Goal: Transaction & Acquisition: Subscribe to service/newsletter

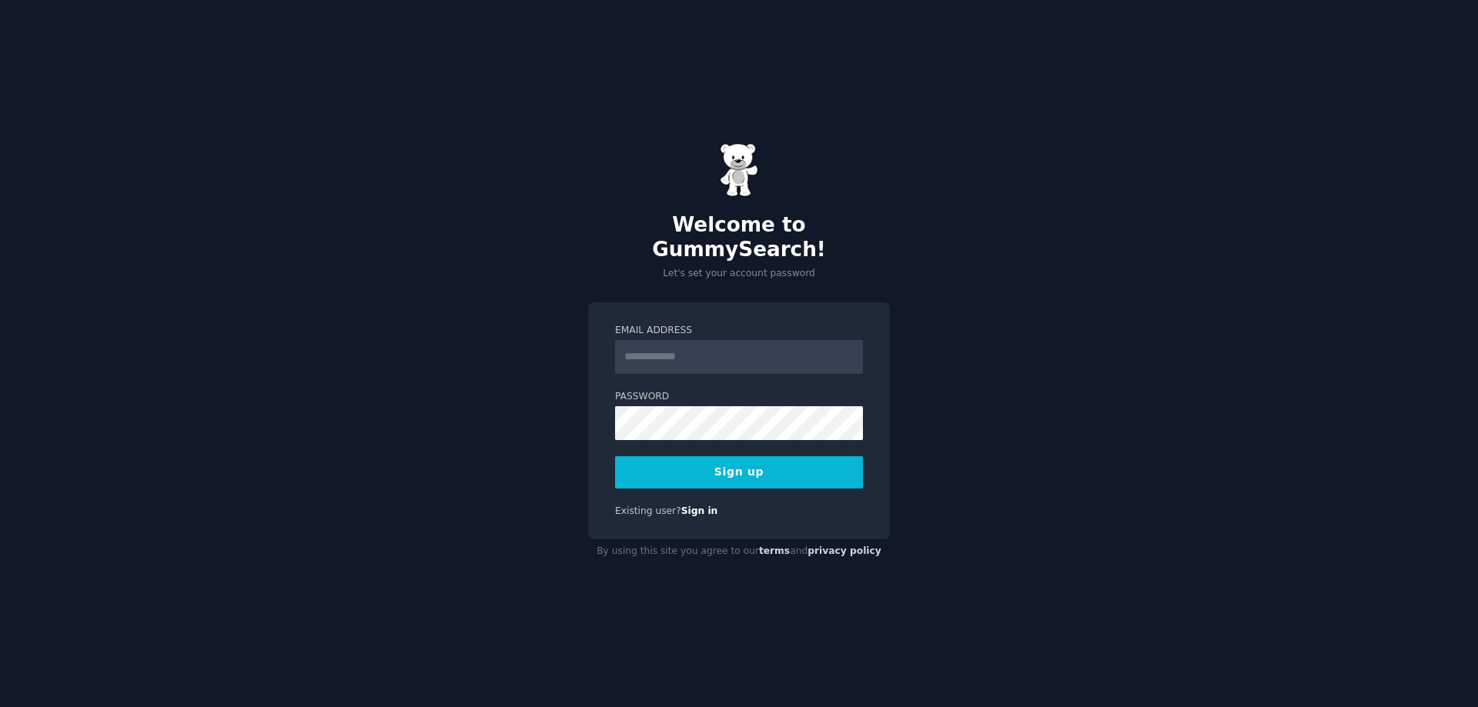
click at [684, 345] on input "Email Address" at bounding box center [739, 357] width 248 height 34
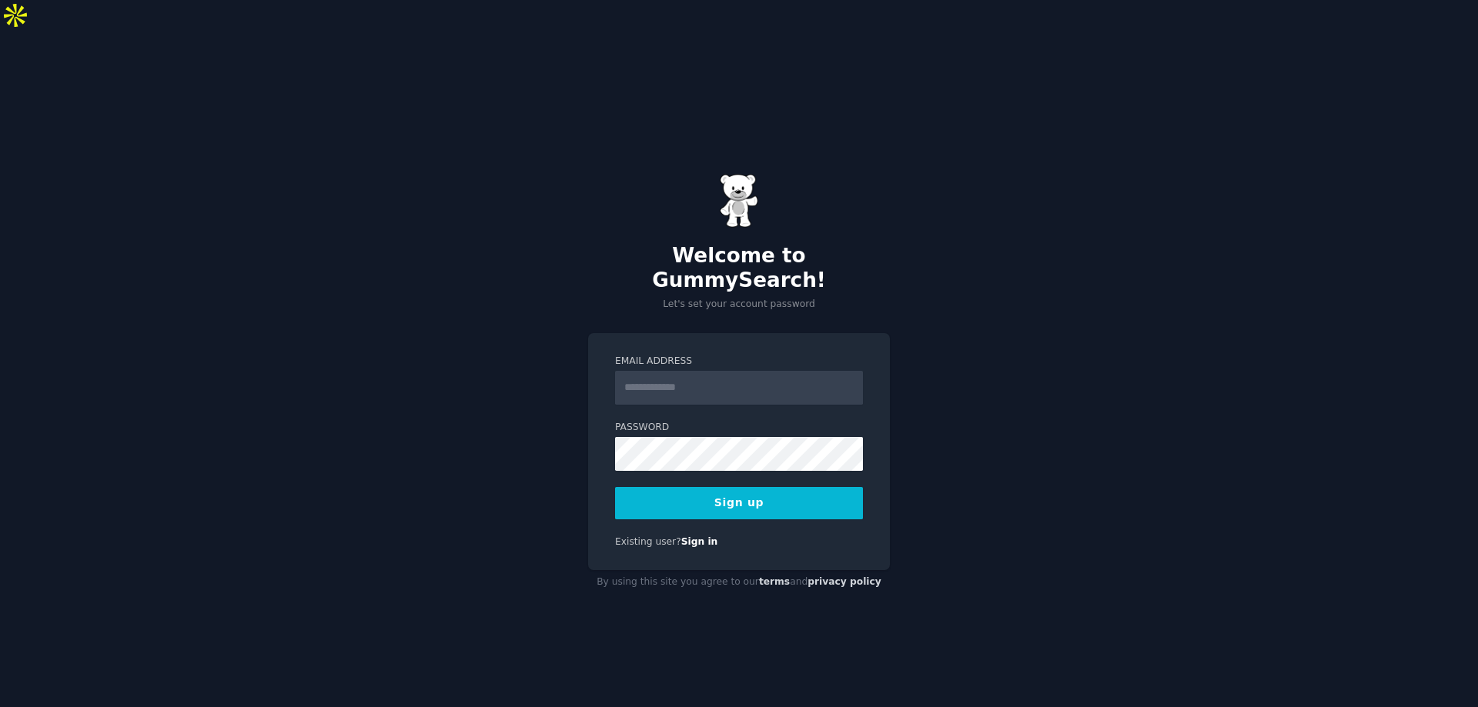
type input "**********"
click at [723, 487] on button "Sign up" at bounding box center [739, 503] width 248 height 32
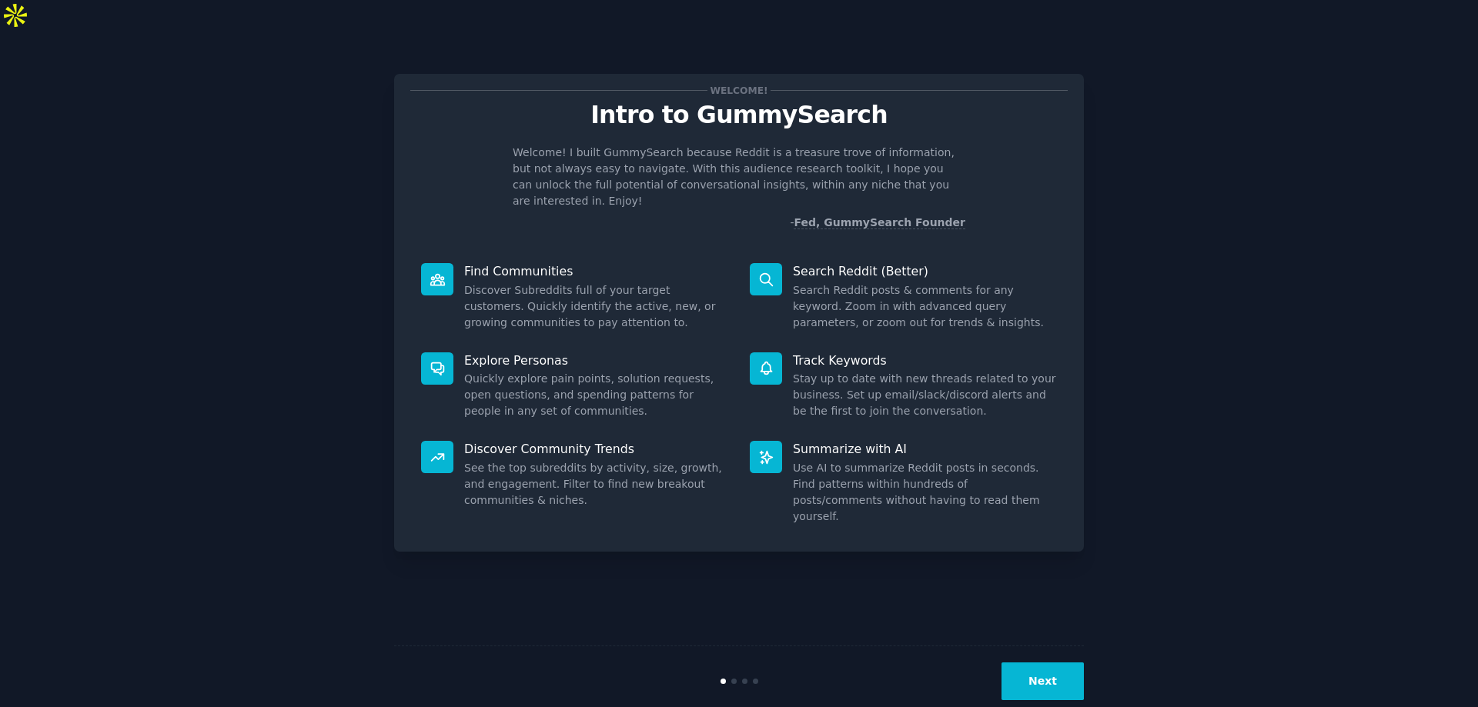
click at [1039, 663] on button "Next" at bounding box center [1042, 682] width 82 height 38
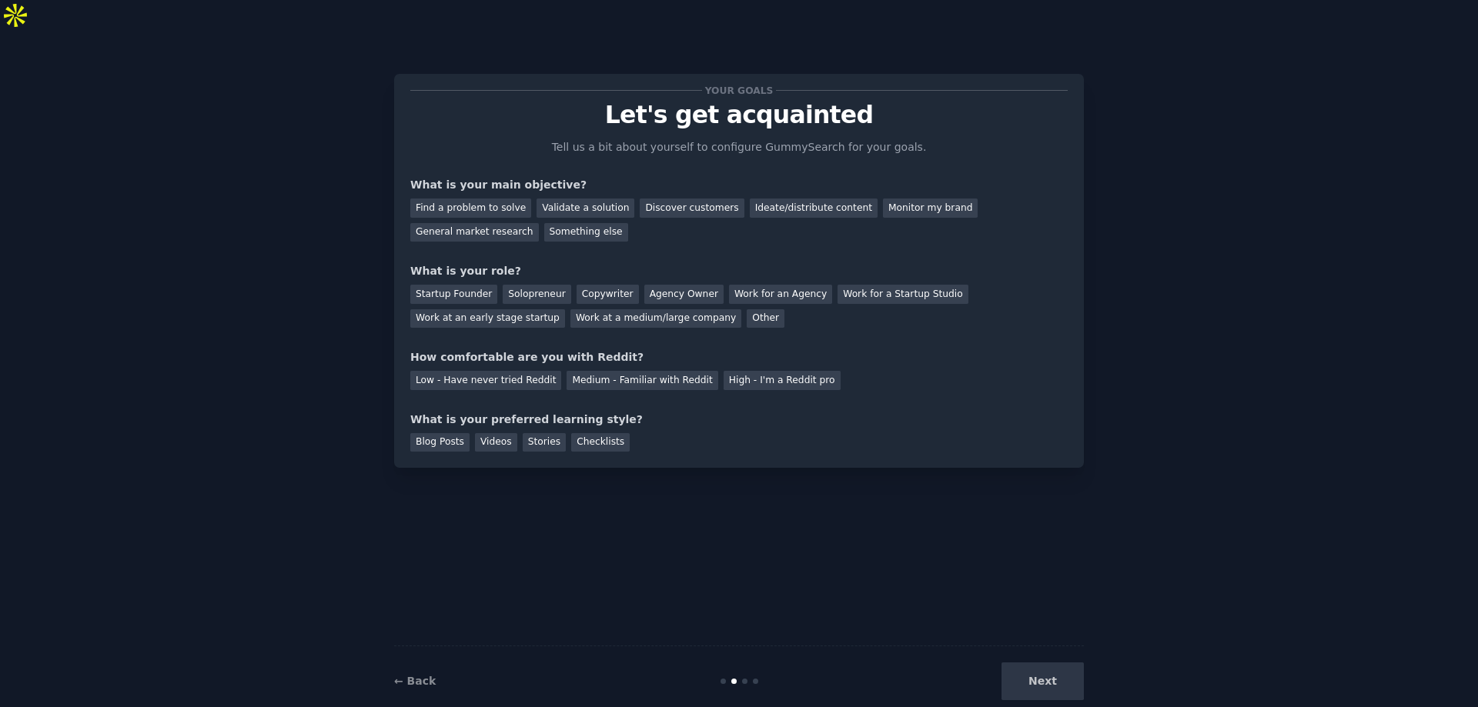
click at [1056, 663] on div "Next" at bounding box center [969, 682] width 230 height 38
click at [1041, 663] on div "Next" at bounding box center [969, 682] width 230 height 38
click at [815, 517] on div "Your goals Let's get acquainted Tell us a bit about yourself to configure Gummy…" at bounding box center [739, 384] width 690 height 664
click at [1050, 428] on div "Blog Posts Videos Stories Checklists" at bounding box center [738, 440] width 657 height 25
drag, startPoint x: 1037, startPoint y: 662, endPoint x: 898, endPoint y: 660, distance: 139.3
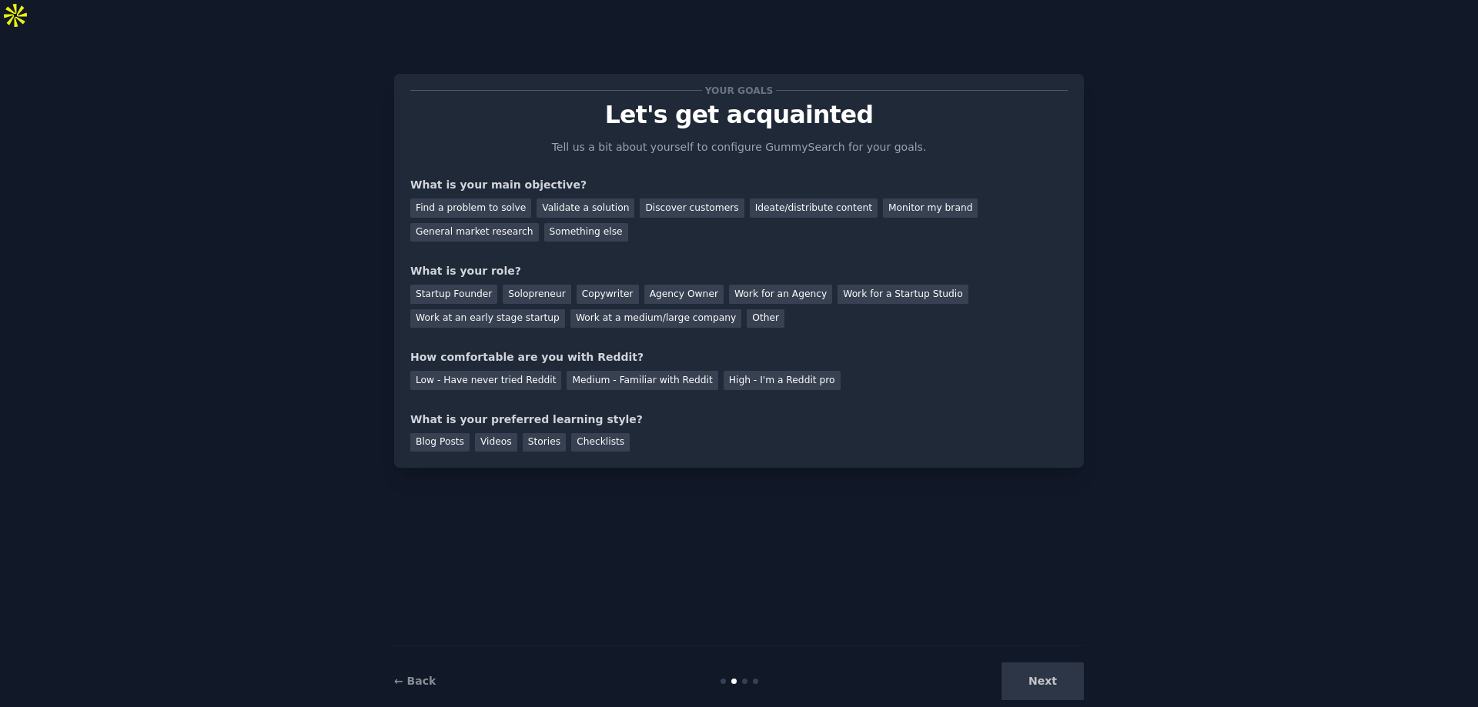
click at [1030, 663] on div "Next" at bounding box center [969, 682] width 230 height 38
click at [744, 647] on div "← Back Next" at bounding box center [739, 681] width 690 height 71
click at [1071, 663] on div "Next" at bounding box center [969, 682] width 230 height 38
click at [466, 199] on div "Find a problem to solve" at bounding box center [470, 208] width 121 height 19
click at [580, 199] on div "Validate a solution" at bounding box center [586, 208] width 98 height 19
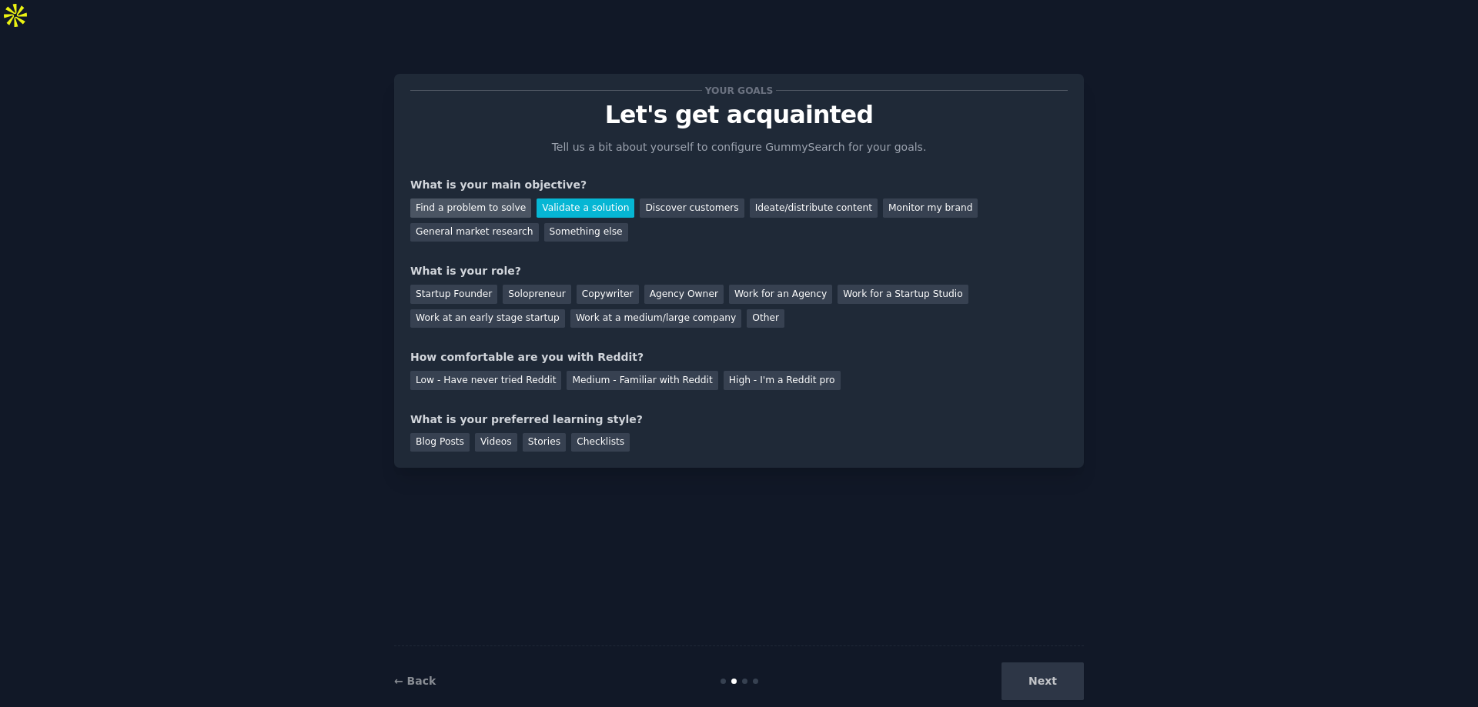
click at [483, 199] on div "Find a problem to solve" at bounding box center [470, 208] width 121 height 19
click at [456, 285] on div "Startup Founder" at bounding box center [453, 294] width 87 height 19
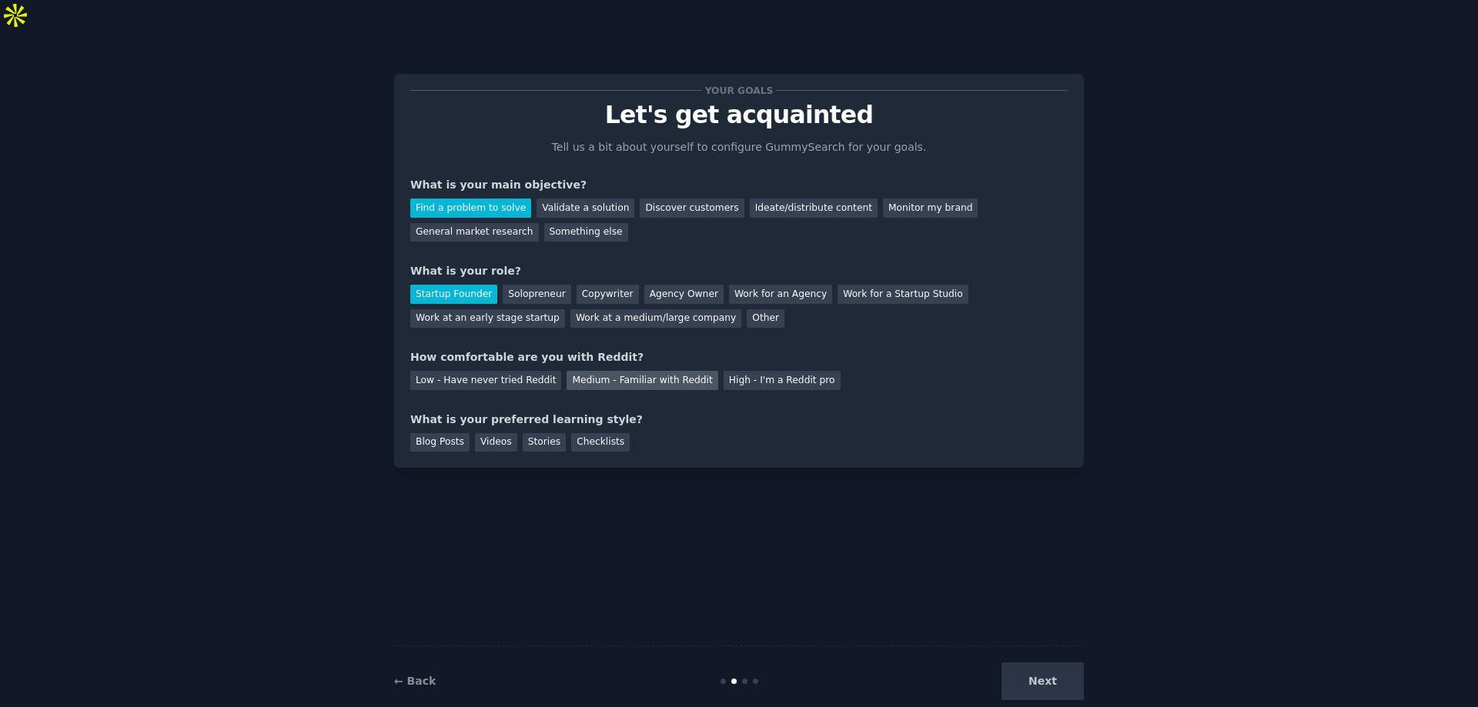
click at [587, 371] on div "Medium - Familiar with Reddit" at bounding box center [642, 380] width 151 height 19
click at [577, 433] on div "Checklists" at bounding box center [600, 442] width 59 height 19
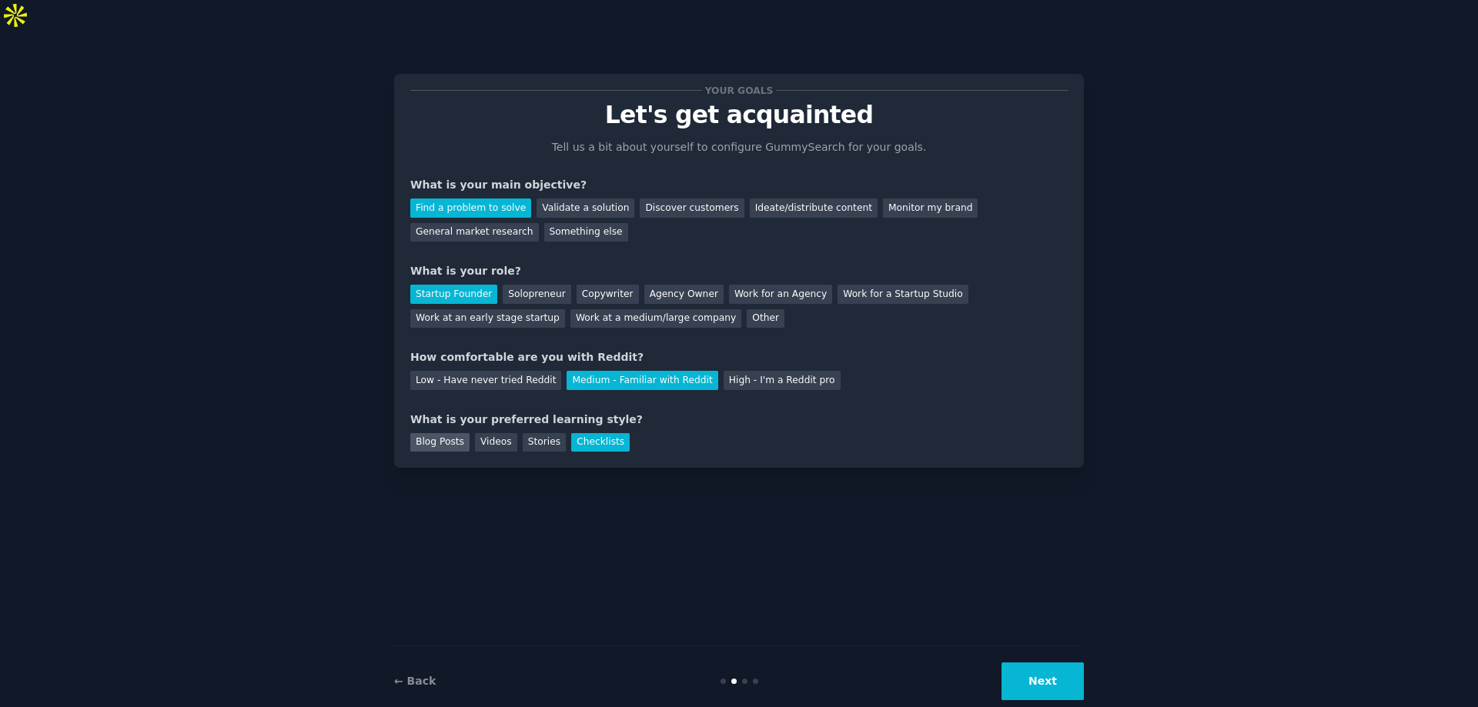
click at [433, 433] on div "Blog Posts" at bounding box center [439, 442] width 59 height 19
click at [577, 433] on div "Checklists" at bounding box center [600, 442] width 59 height 19
click at [1049, 663] on button "Next" at bounding box center [1042, 682] width 82 height 38
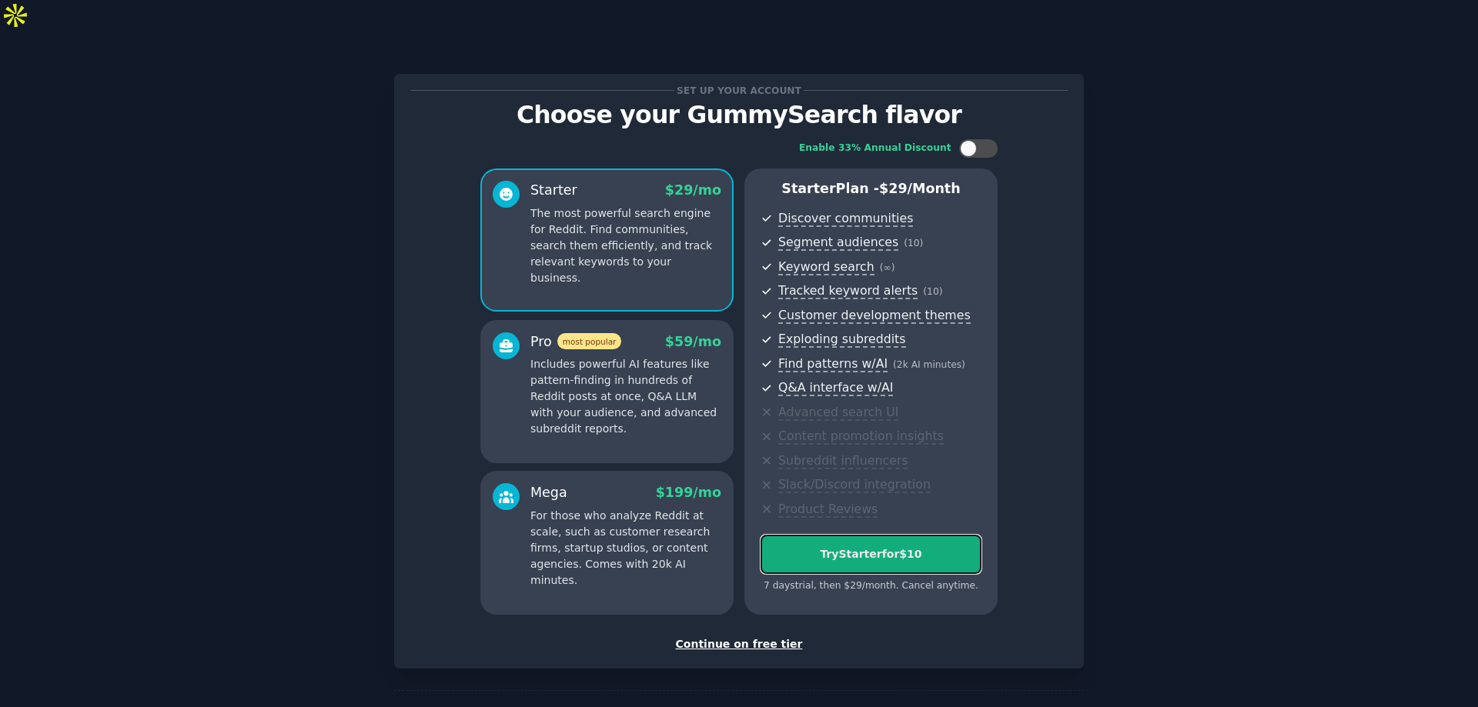
click at [854, 547] on div "Try Starter for $10" at bounding box center [870, 555] width 219 height 16
